Goal: Information Seeking & Learning: Check status

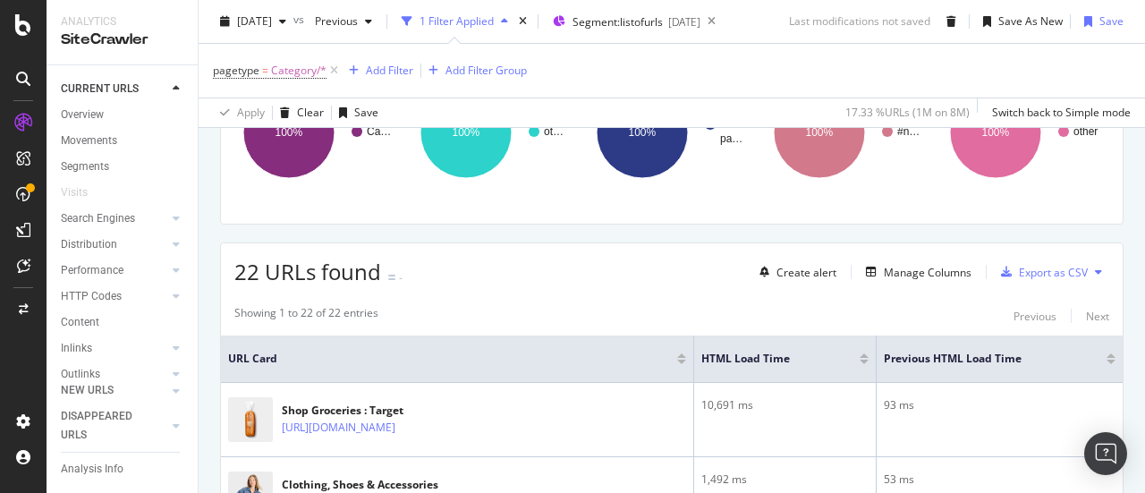
scroll to position [356, 0]
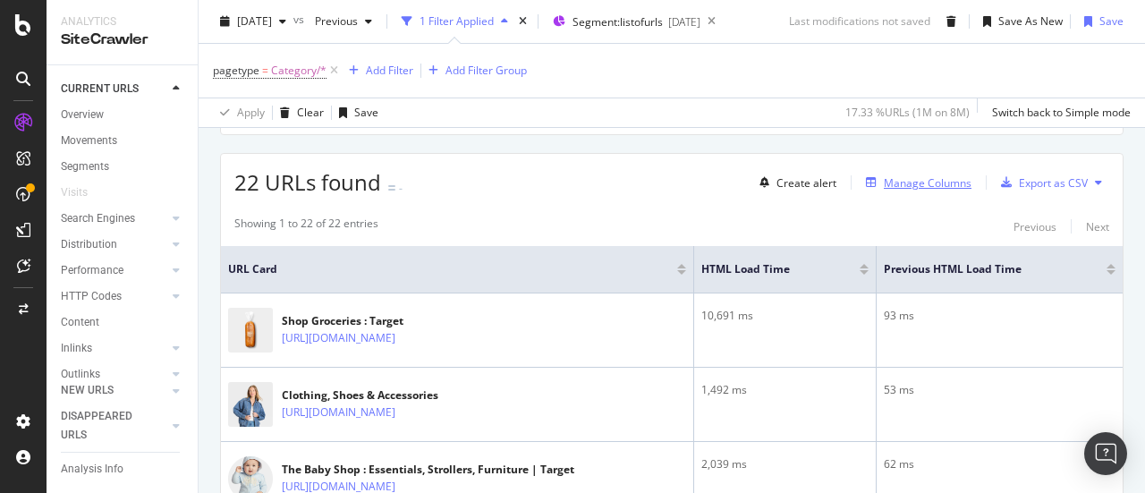
click at [895, 175] on div "Manage Columns" at bounding box center [928, 182] width 88 height 15
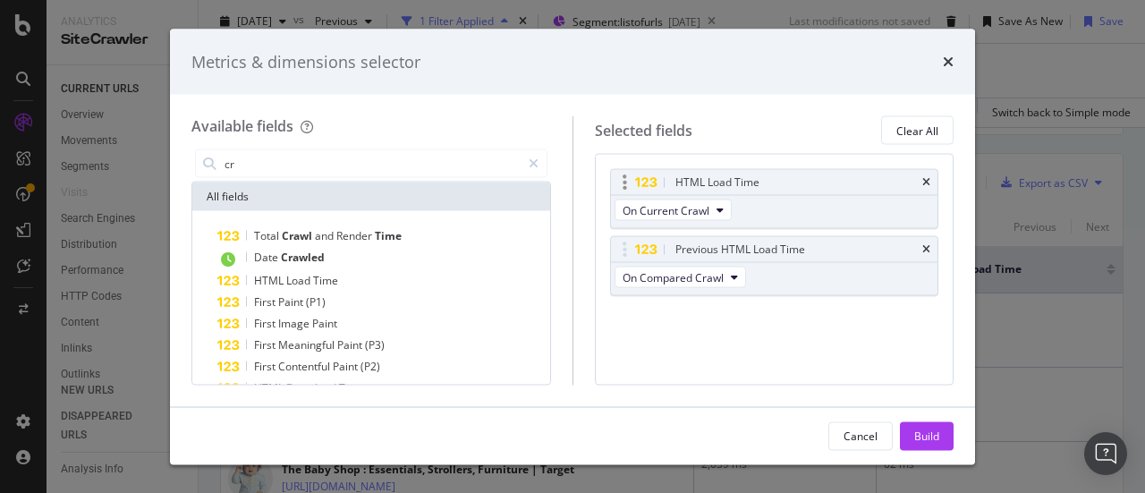
type input "c"
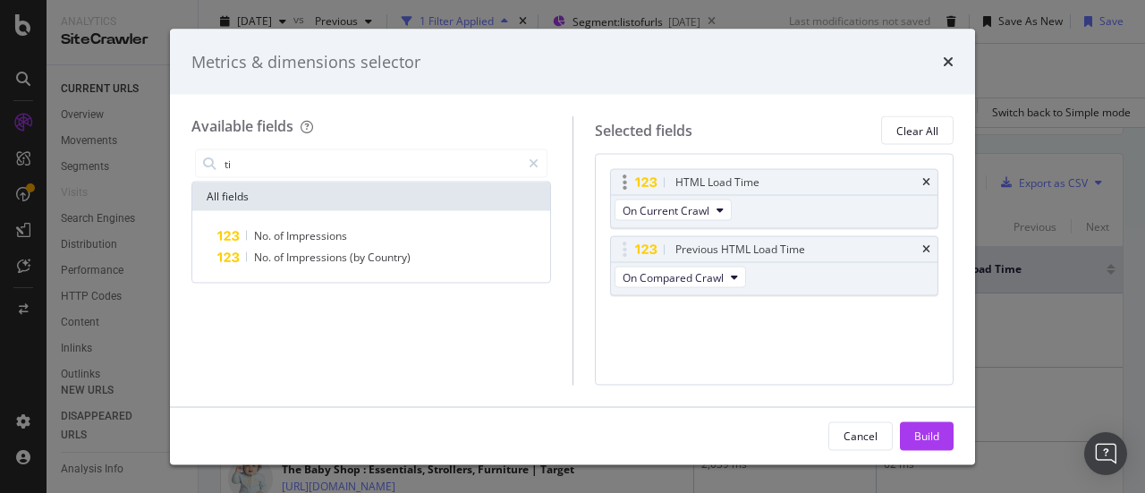
type input "t"
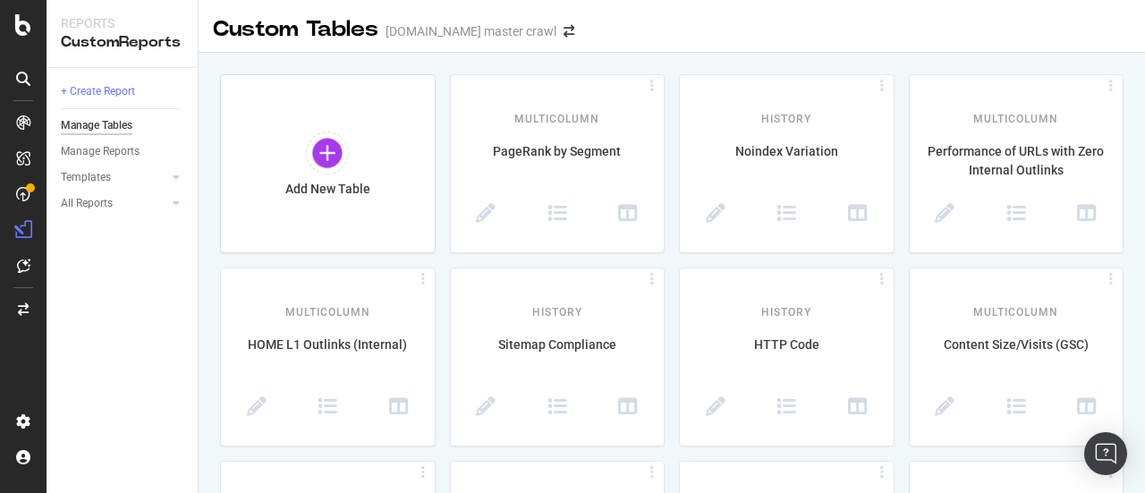
scroll to position [5202, 0]
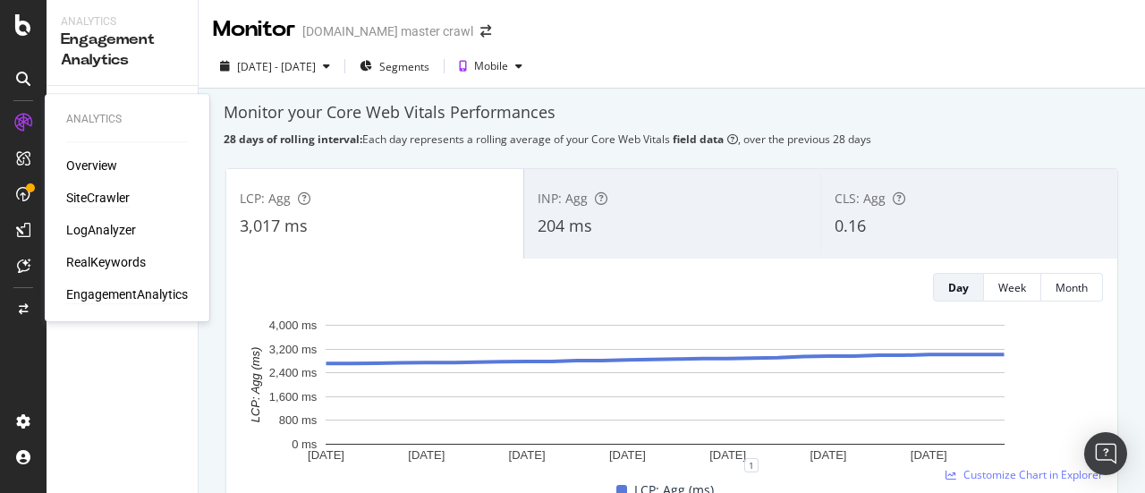
click at [86, 191] on div "SiteCrawler" at bounding box center [98, 198] width 64 height 18
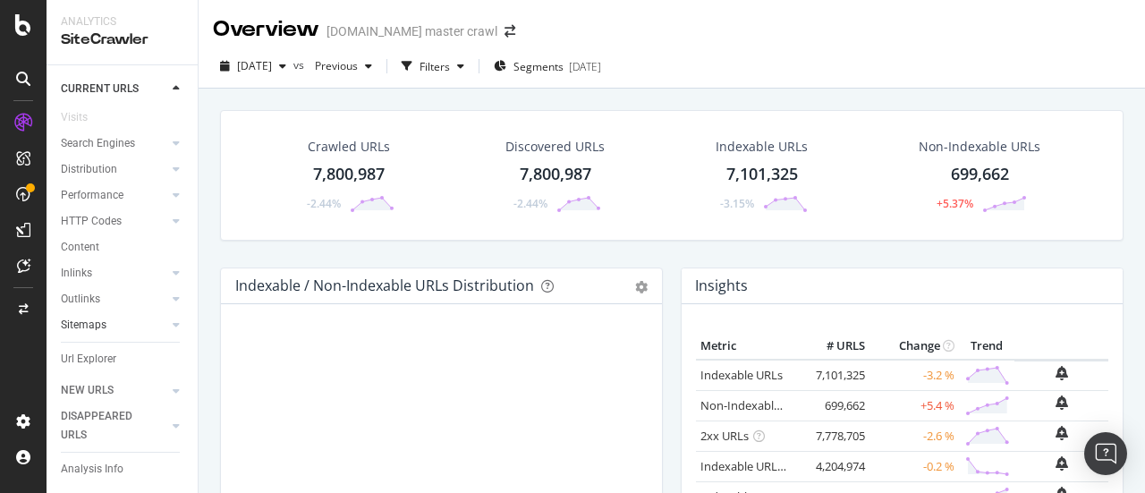
scroll to position [125, 0]
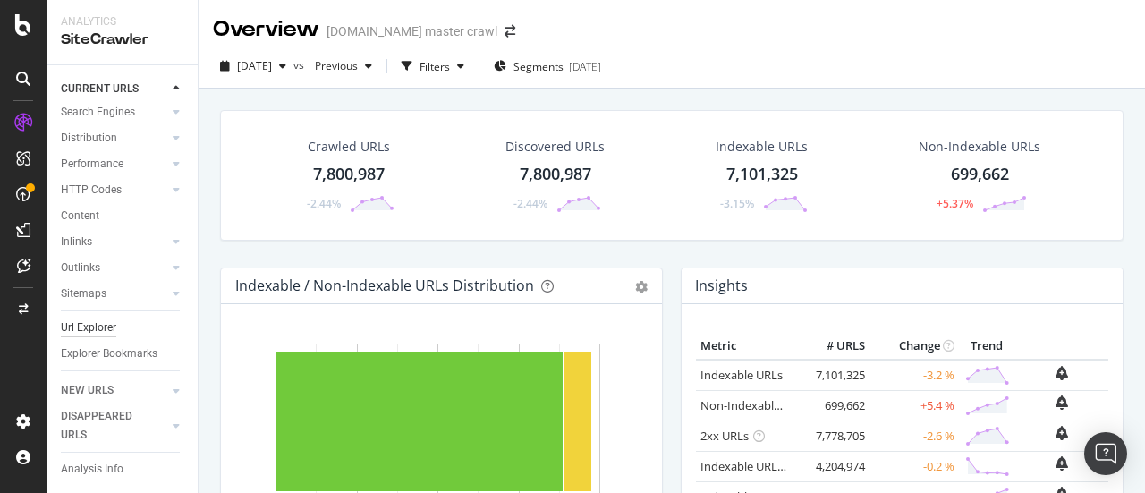
click at [104, 318] on div "Url Explorer" at bounding box center [88, 327] width 55 height 19
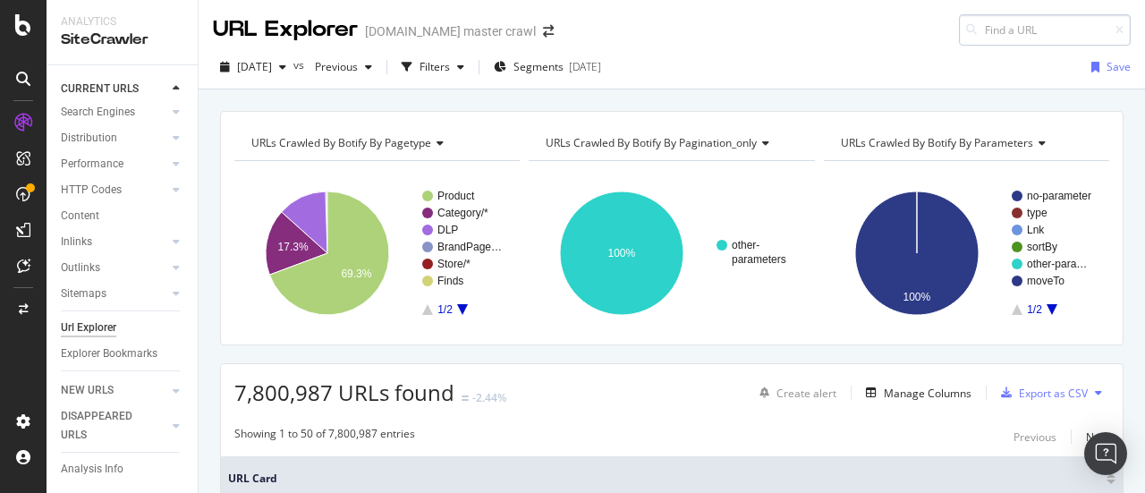
click at [1015, 35] on input at bounding box center [1045, 29] width 172 height 31
paste input "https://www.target.com/c/halloween/-/N-5xt2o"
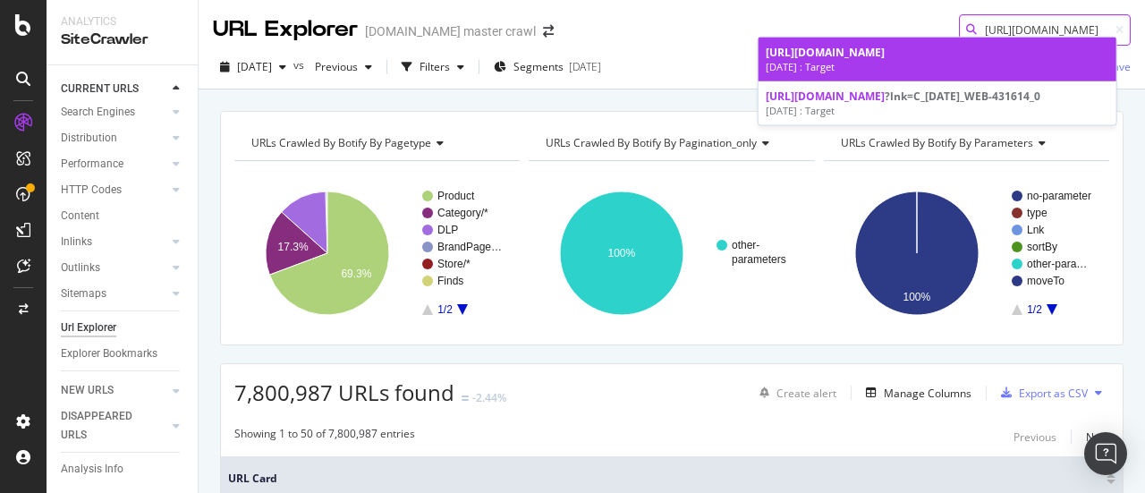
type input "https://www.target.com/c/halloween/-/N-5xt2o"
click at [915, 68] on div "Halloween 2025 : Target" at bounding box center [937, 67] width 343 height 14
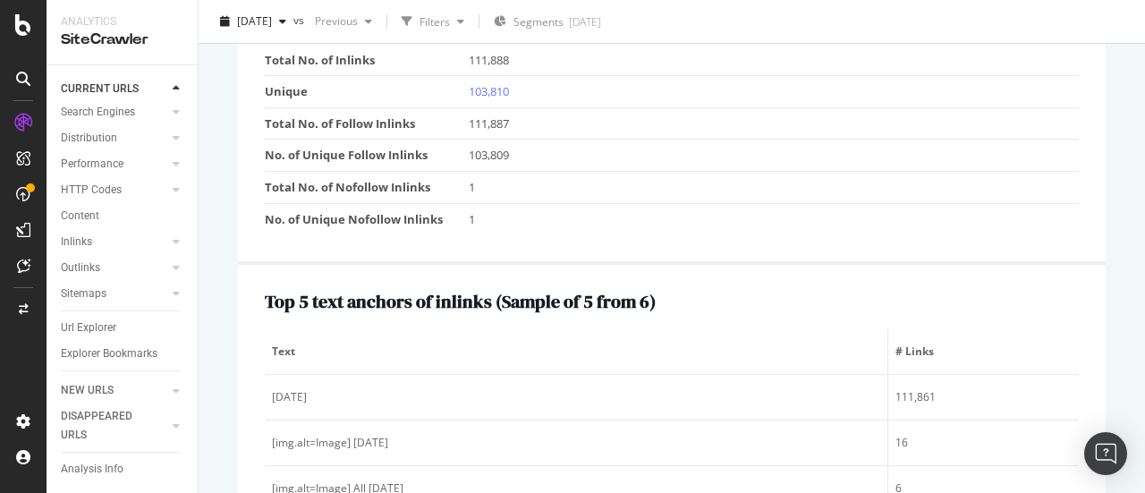
scroll to position [2909, 0]
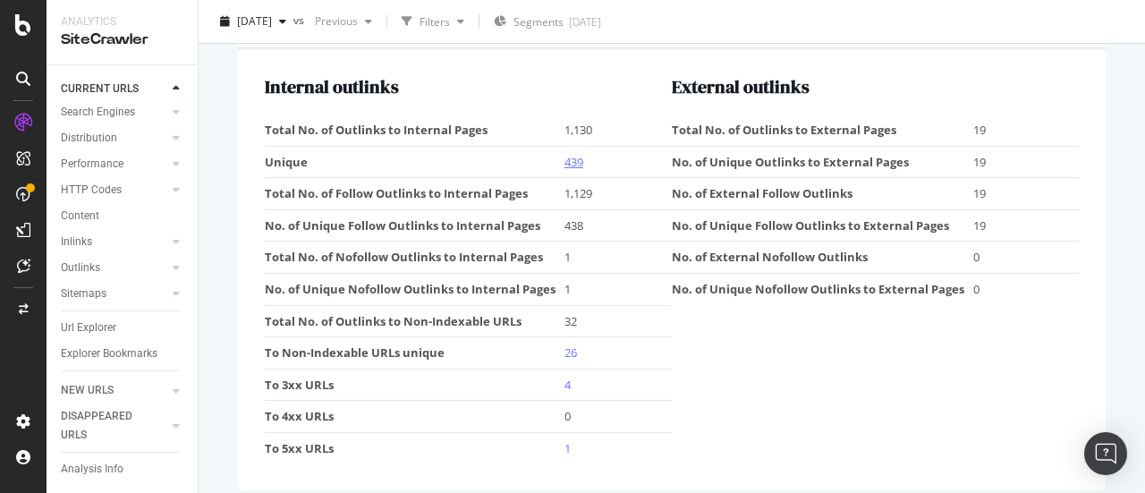
click at [576, 154] on link "439" at bounding box center [573, 162] width 19 height 16
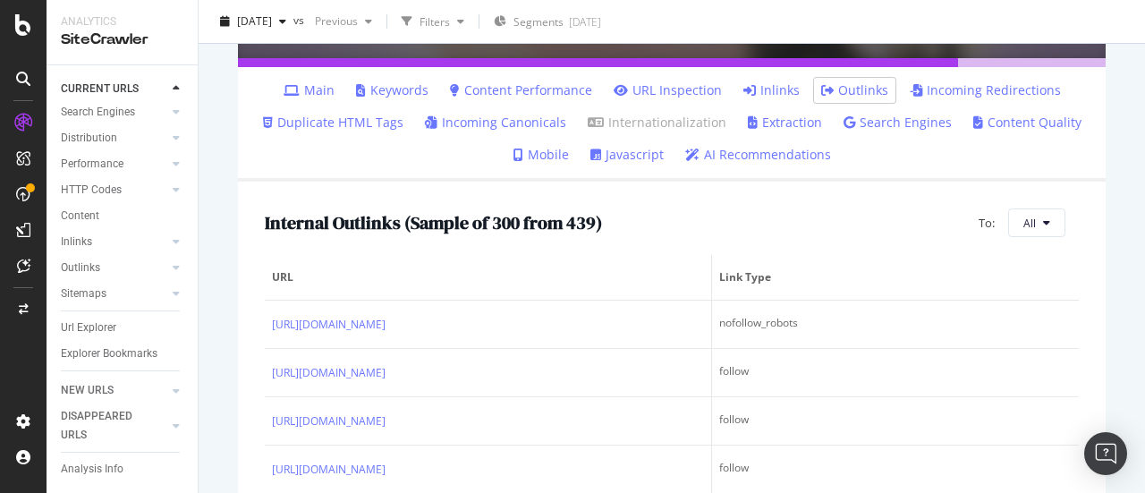
scroll to position [179, 0]
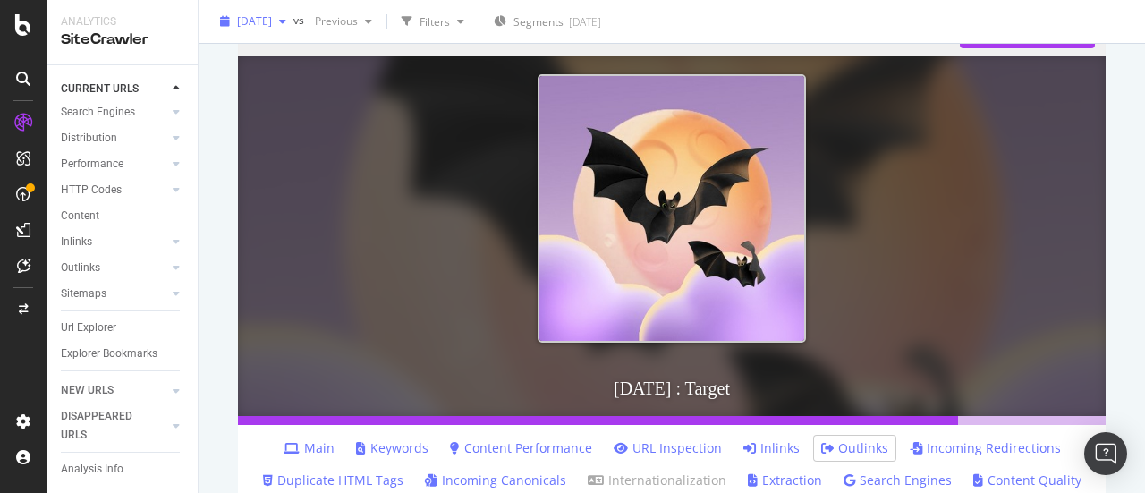
click at [293, 31] on div "[DATE]" at bounding box center [253, 21] width 81 height 27
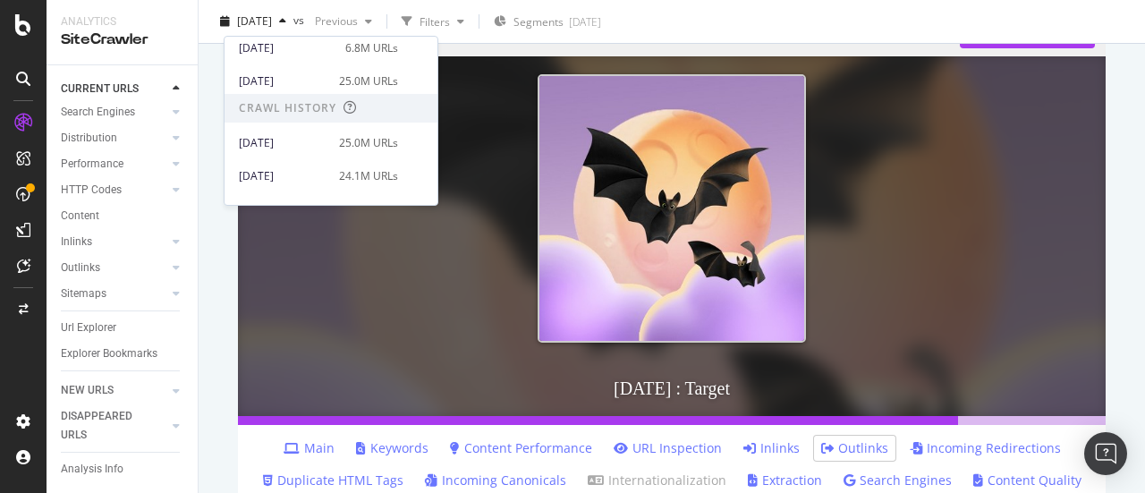
scroll to position [805, 0]
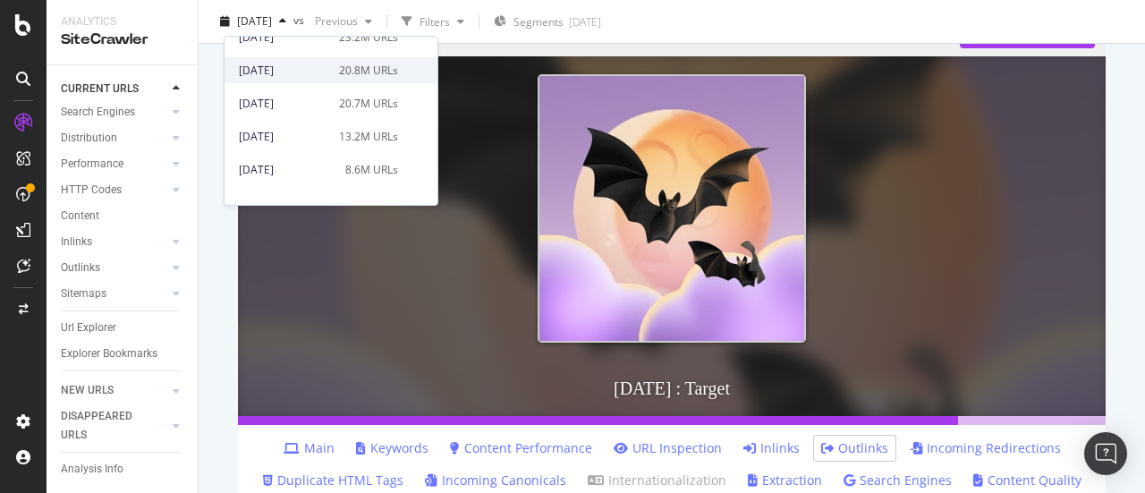
click at [299, 73] on div "2025 Jan. 11th" at bounding box center [283, 71] width 89 height 16
